Goal: Navigation & Orientation: Find specific page/section

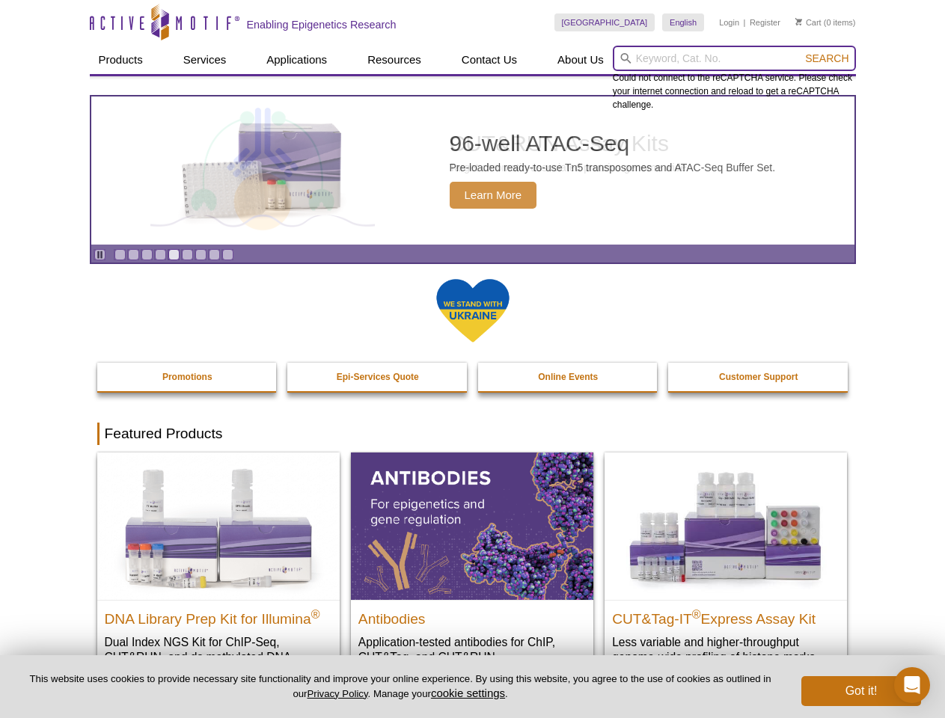
click at [734, 58] on input "search" at bounding box center [734, 58] width 243 height 25
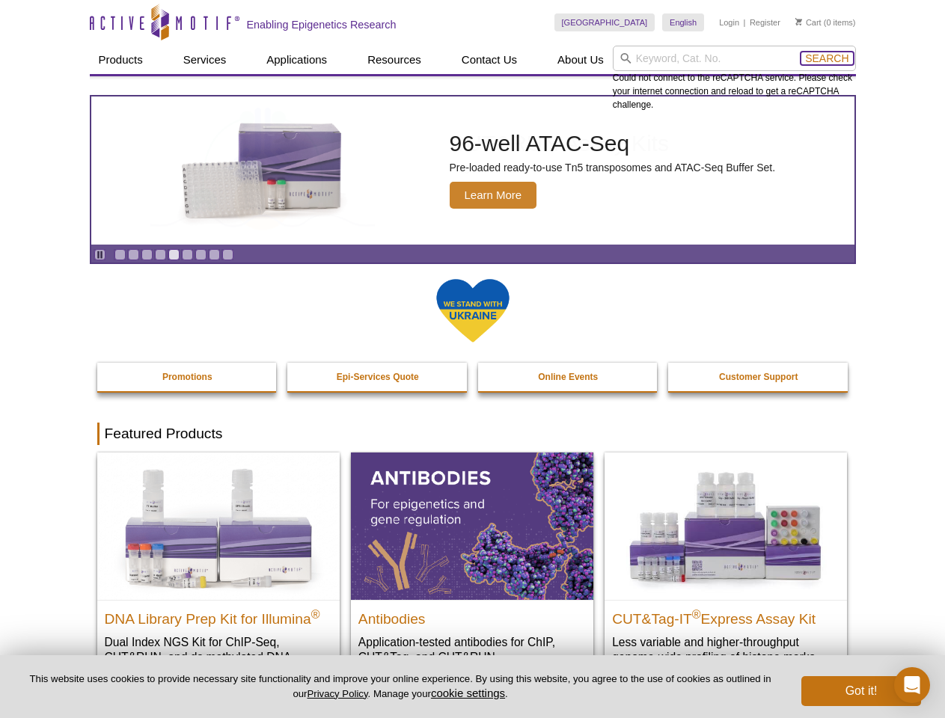
click at [826, 58] on span "Search" at bounding box center [826, 58] width 43 height 12
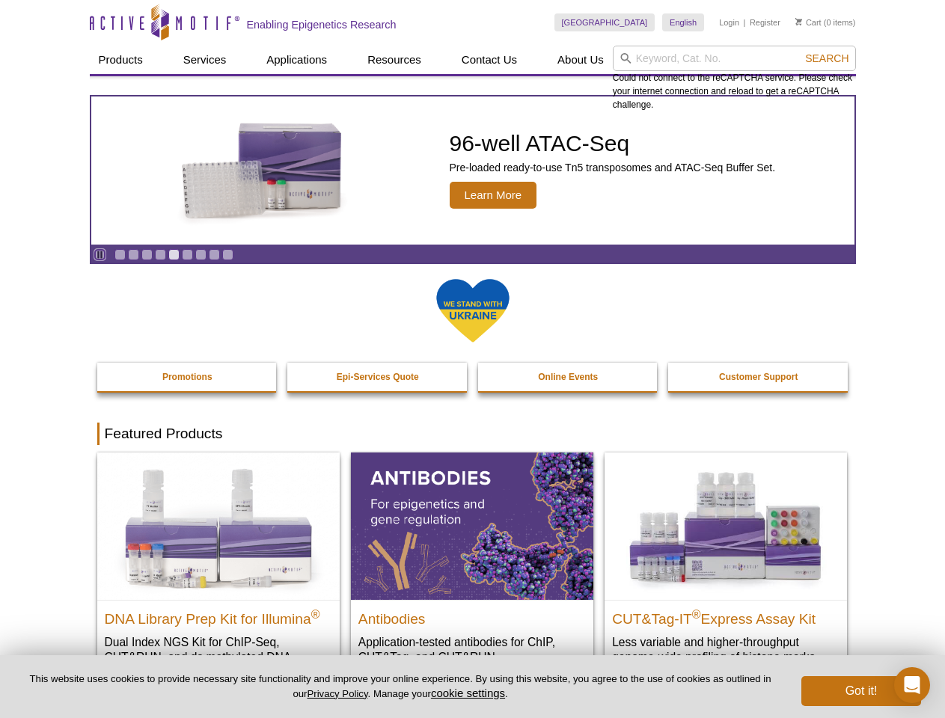
click at [99, 254] on icon "Pause" at bounding box center [100, 255] width 10 height 10
click at [120, 254] on link "Go to slide 1" at bounding box center [119, 254] width 11 height 11
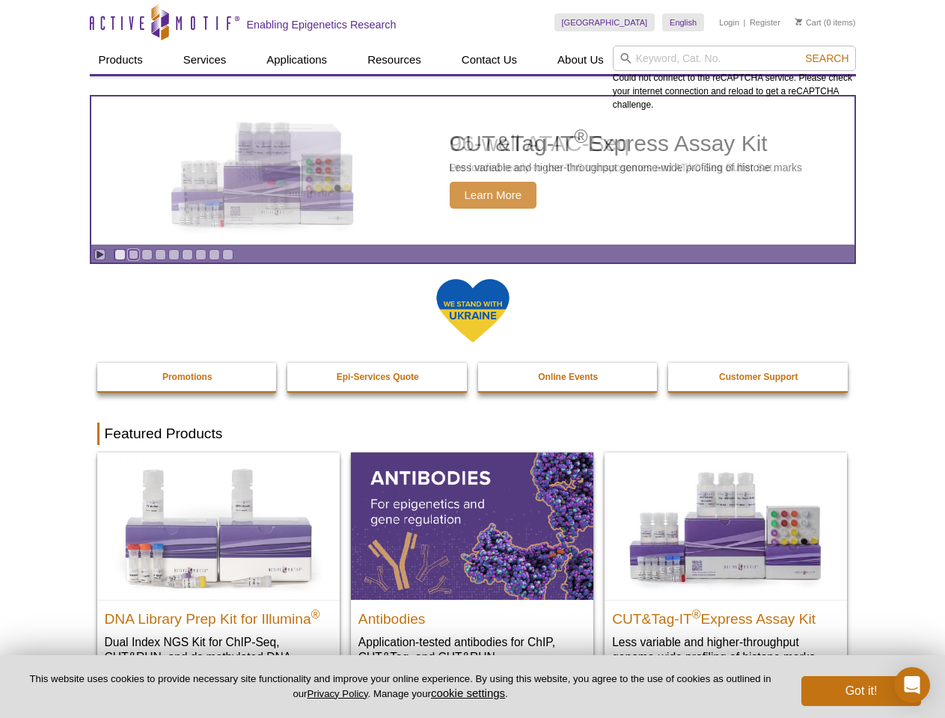
click at [133, 254] on link "Go to slide 2" at bounding box center [133, 254] width 11 height 11
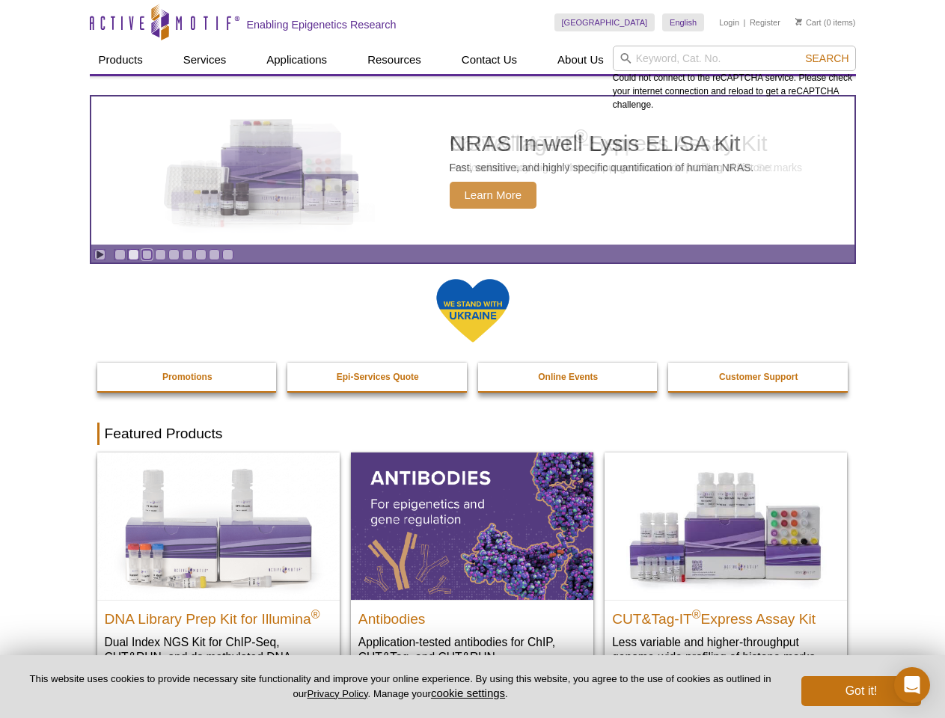
click at [147, 254] on link "Go to slide 3" at bounding box center [146, 254] width 11 height 11
click at [160, 254] on link "Go to slide 4" at bounding box center [160, 254] width 11 height 11
